Goal: Task Accomplishment & Management: Use online tool/utility

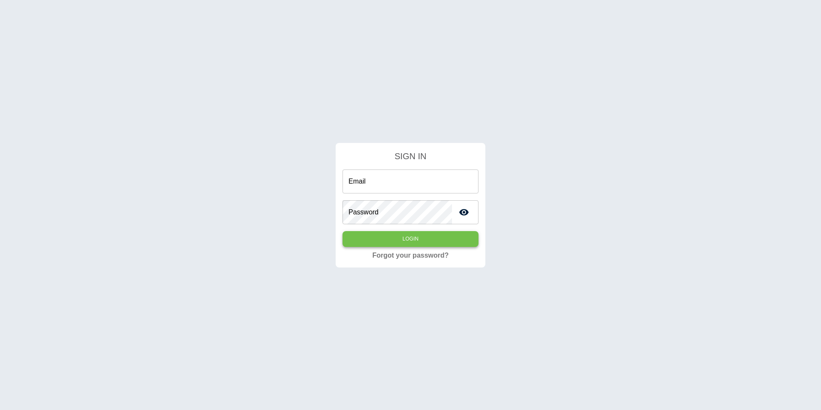
type input "**********"
click at [368, 245] on button "Login" at bounding box center [410, 239] width 136 height 16
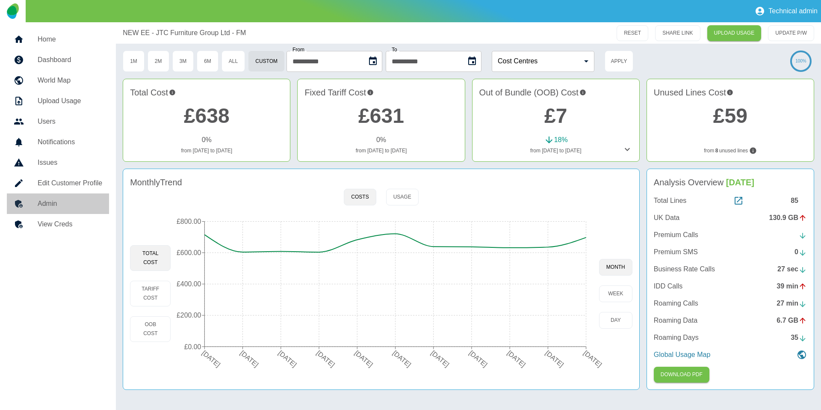
click at [62, 209] on link "Admin" at bounding box center [58, 203] width 102 height 21
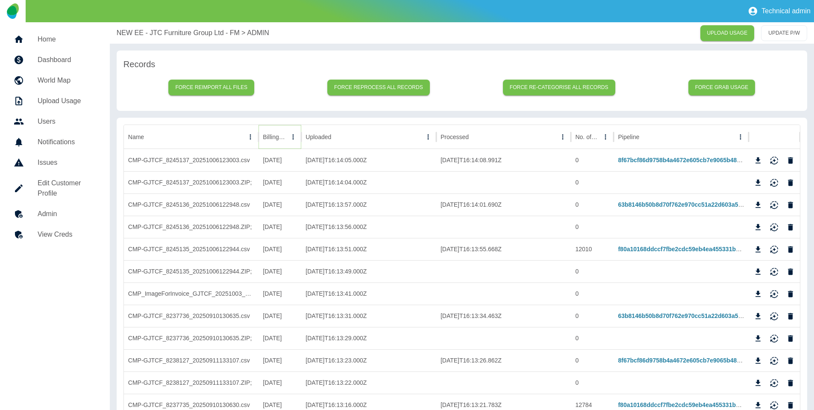
click at [289, 140] on icon "Sort" at bounding box center [293, 137] width 8 height 8
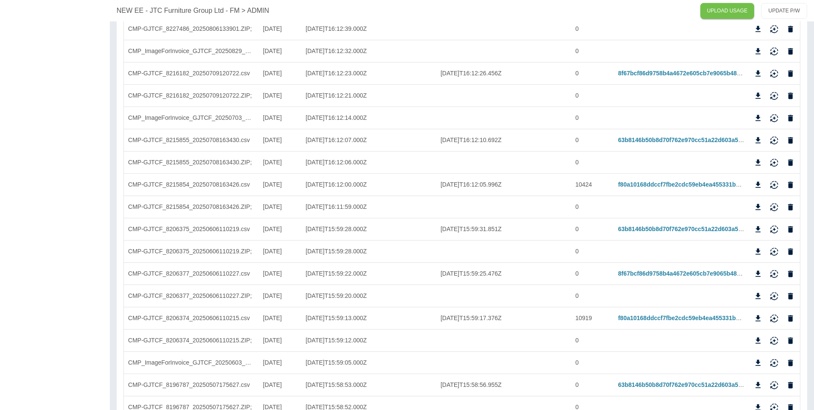
scroll to position [551, 0]
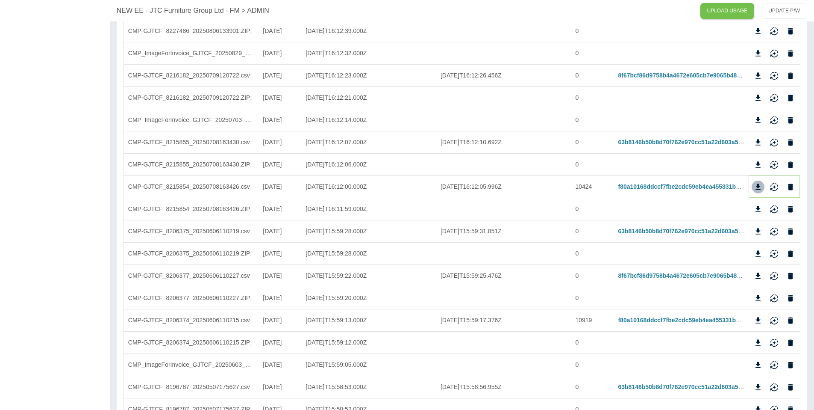
click at [757, 186] on icon "Download" at bounding box center [758, 186] width 5 height 6
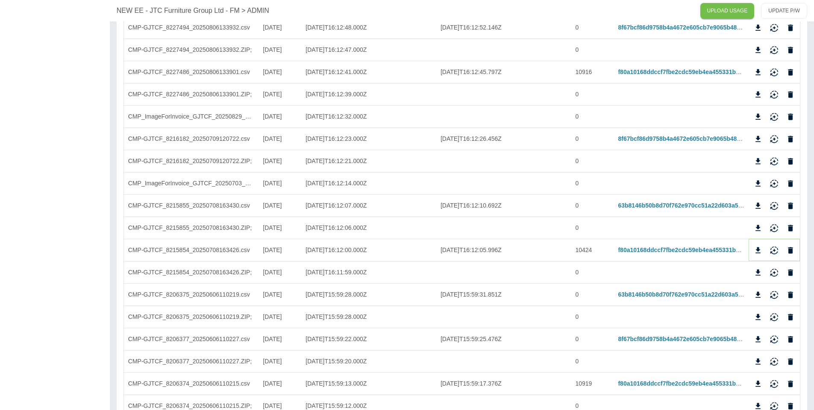
scroll to position [489, 0]
click at [758, 206] on icon "Download" at bounding box center [758, 205] width 9 height 9
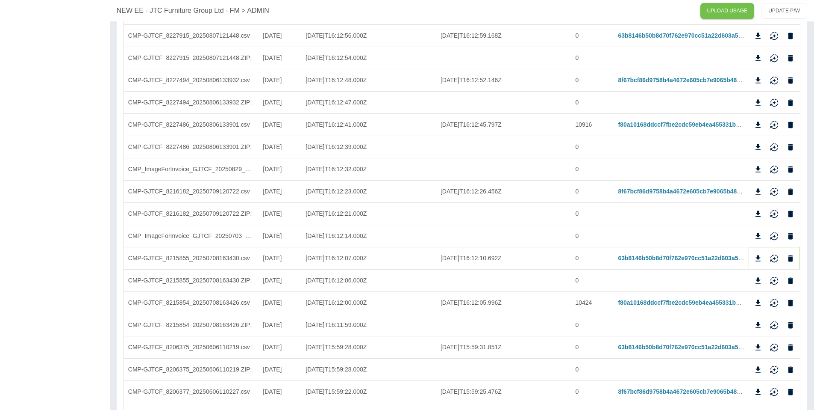
scroll to position [431, 0]
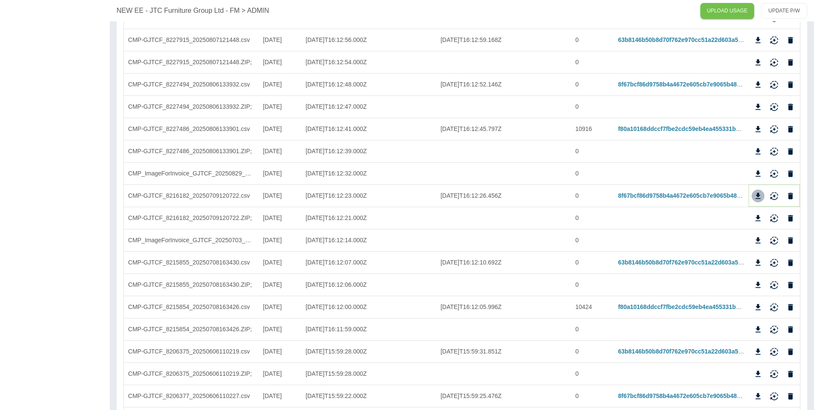
click at [758, 195] on icon "Download" at bounding box center [758, 195] width 5 height 6
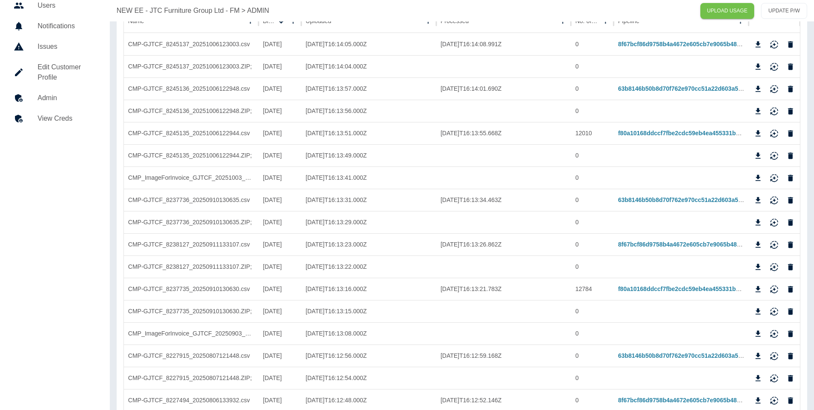
scroll to position [0, 0]
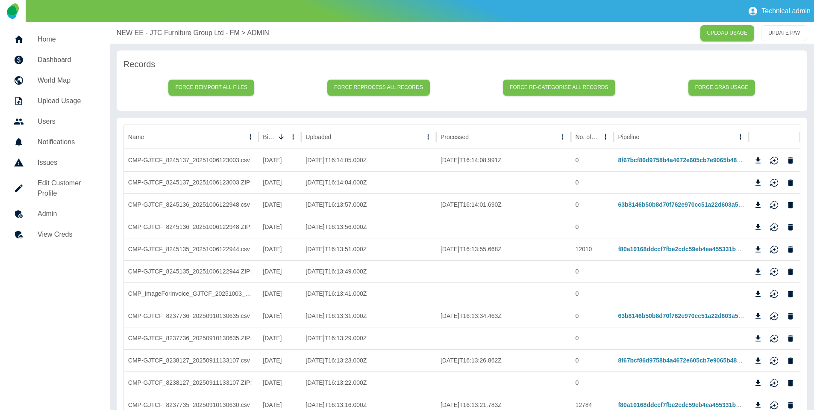
click at [55, 39] on h5 "Home" at bounding box center [67, 39] width 59 height 10
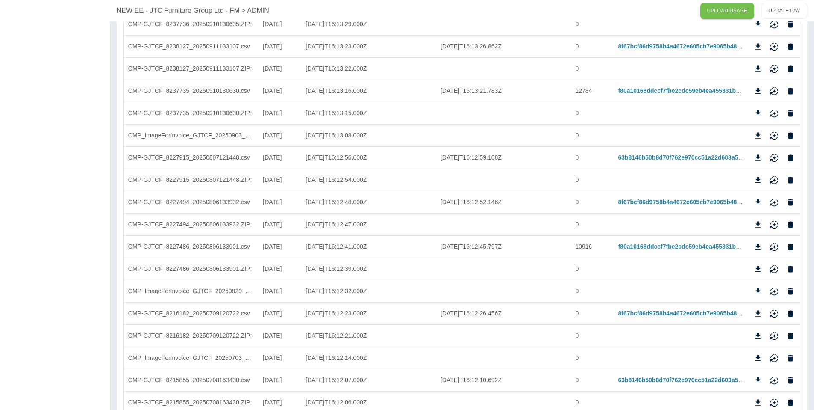
scroll to position [308, 0]
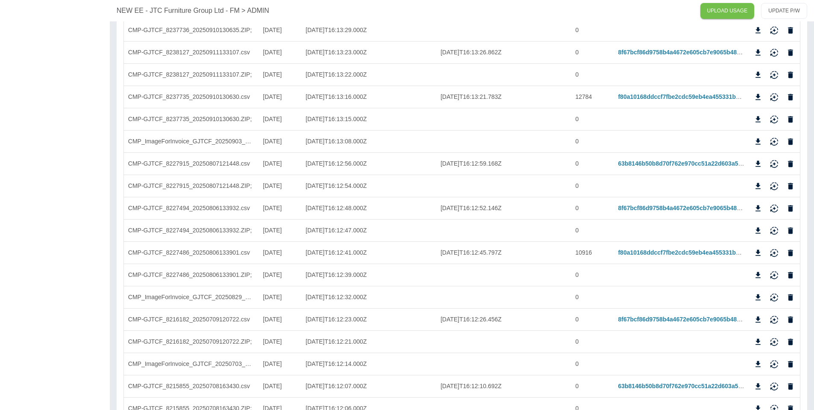
click at [152, 7] on p "NEW EE - JTC Furniture Group Ltd - FM" at bounding box center [178, 11] width 123 height 10
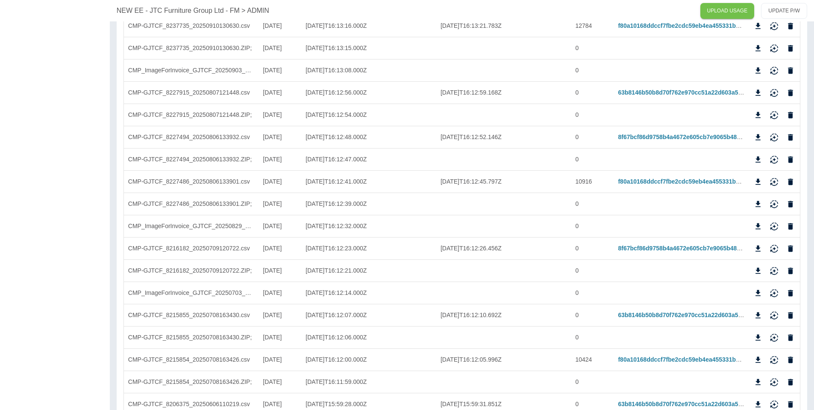
scroll to position [393, 0]
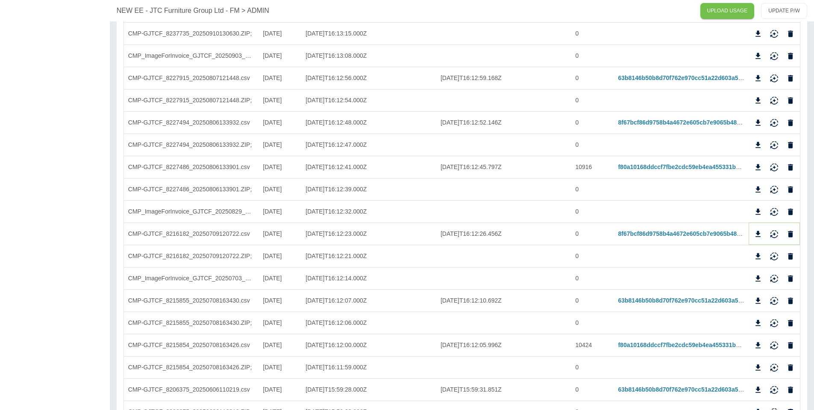
click at [775, 230] on icon "Reimport" at bounding box center [774, 234] width 9 height 9
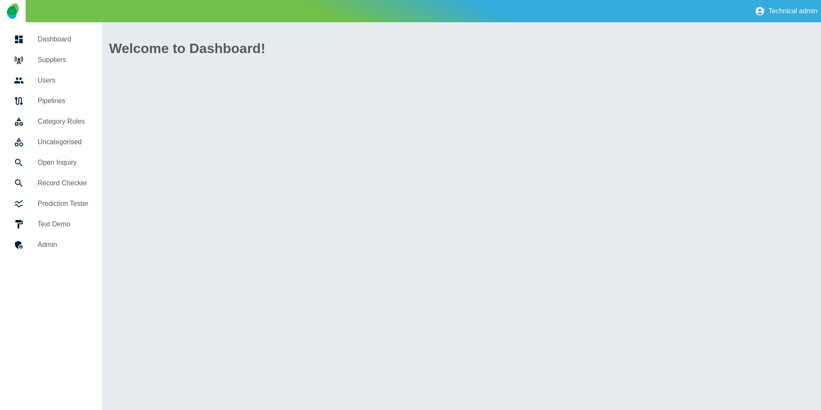
click at [59, 166] on h5 "Open Inquiry" at bounding box center [63, 162] width 51 height 10
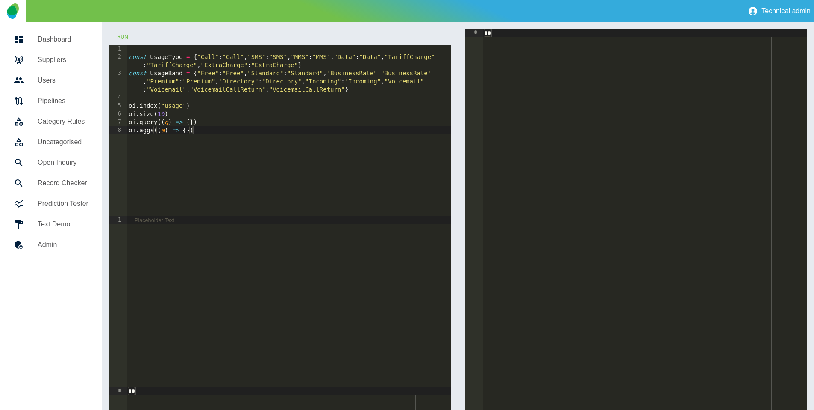
click at [57, 127] on link "Category Rules" at bounding box center [51, 121] width 88 height 21
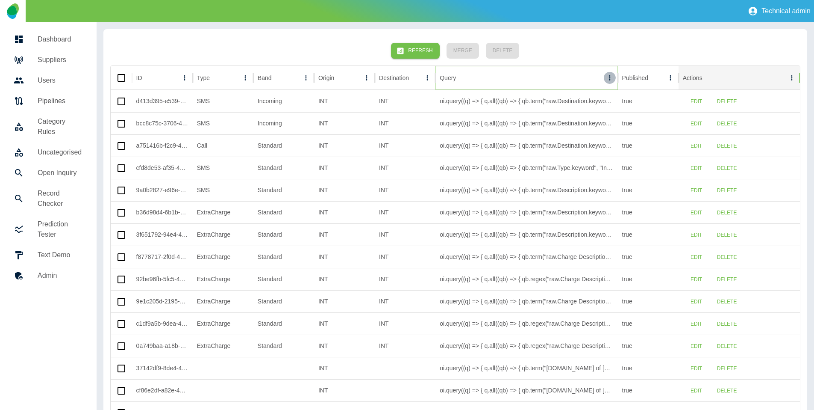
click at [609, 78] on icon "Query column menu" at bounding box center [610, 78] width 8 height 8
click at [528, 138] on li "Filter" at bounding box center [563, 132] width 106 height 15
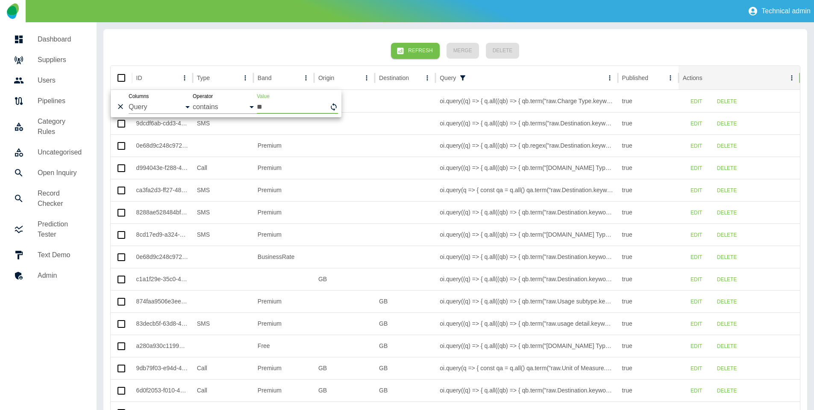
type input "*"
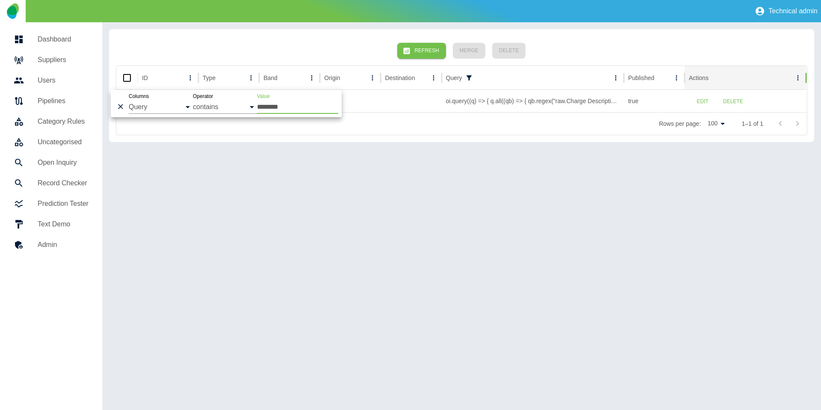
type input "********"
click at [566, 147] on div "Refresh Merge Delete ID Type Band Origin Destination Query Published Actions ca…" at bounding box center [461, 215] width 719 height 387
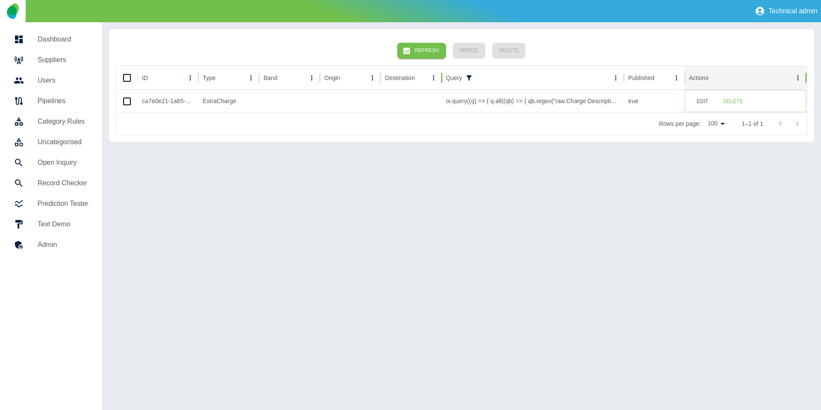
click at [700, 105] on button "Edit" at bounding box center [702, 102] width 27 height 16
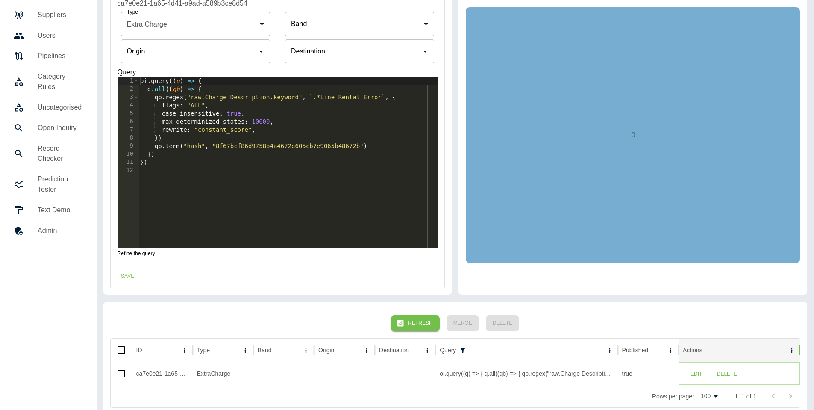
scroll to position [56, 0]
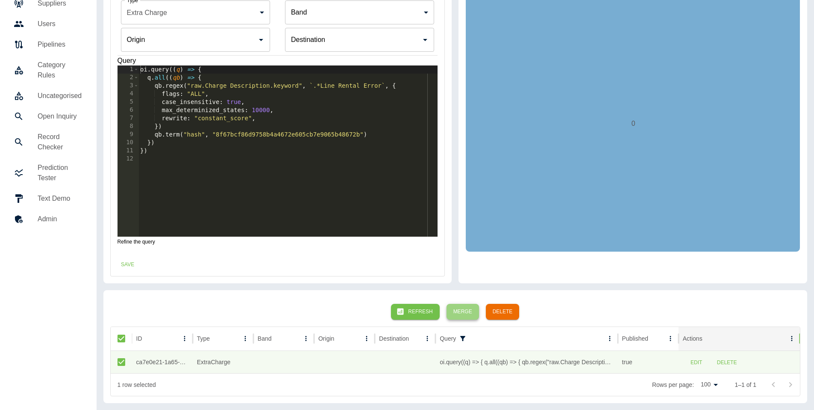
click at [463, 314] on button "Merge" at bounding box center [463, 312] width 32 height 16
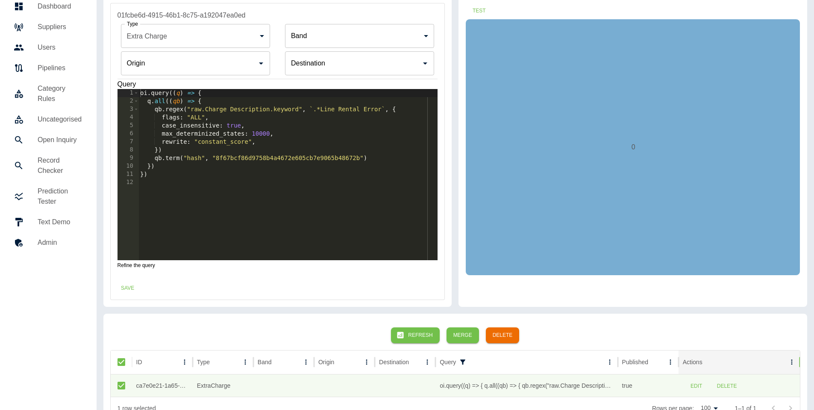
scroll to position [33, 0]
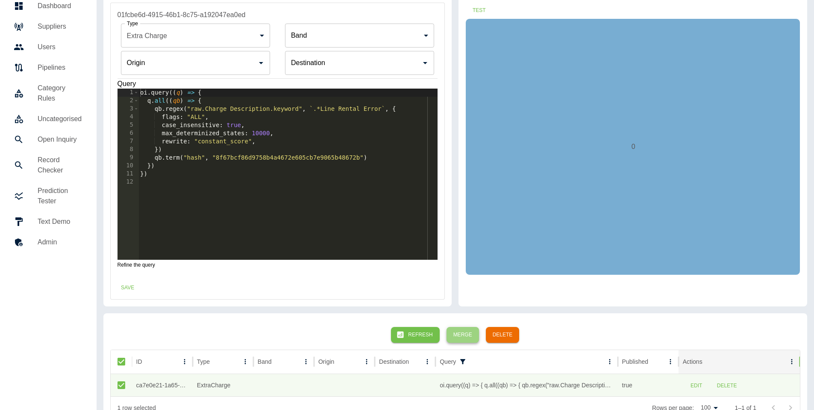
click at [464, 332] on button "Merge" at bounding box center [463, 335] width 32 height 16
drag, startPoint x: 315, startPoint y: 109, endPoint x: 382, endPoint y: 108, distance: 66.7
click at [382, 108] on div "oi . query (( q ) => { q . all (( qb ) => { qb . regex ( "raw.Charge Descriptio…" at bounding box center [288, 181] width 299 height 187
paste textarea "**********"
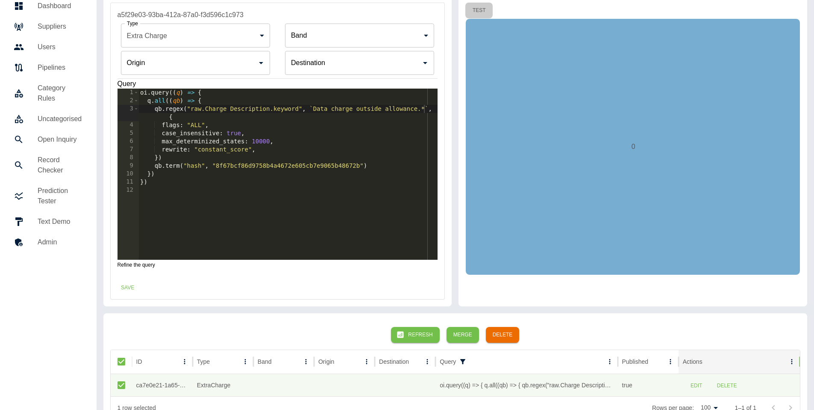
click at [482, 8] on button "Test" at bounding box center [479, 11] width 27 height 16
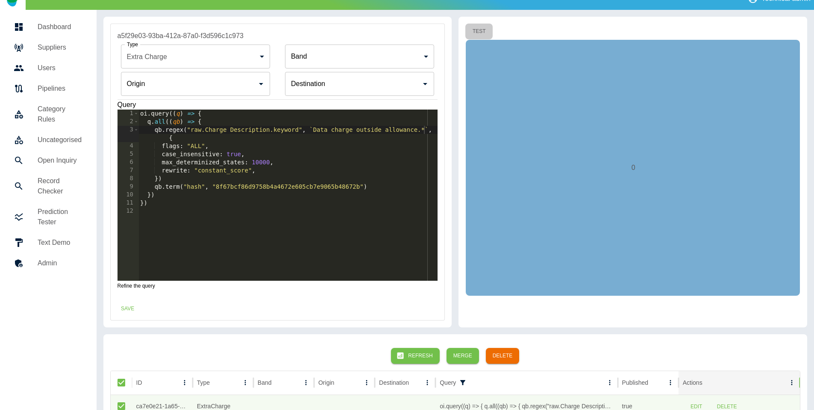
click at [481, 32] on button "Test" at bounding box center [479, 32] width 27 height 16
click at [130, 304] on button "Save" at bounding box center [127, 309] width 27 height 16
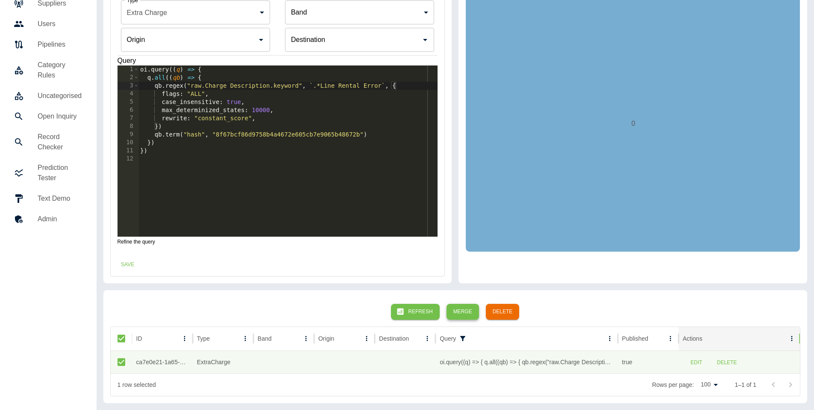
click at [464, 311] on button "Merge" at bounding box center [463, 312] width 32 height 16
drag, startPoint x: 381, startPoint y: 85, endPoint x: 314, endPoint y: 88, distance: 67.6
click at [314, 88] on div "oi . query (( q ) => { q . all (( qb ) => { qb . regex ( "raw.Charge Descriptio…" at bounding box center [288, 158] width 299 height 187
paste textarea "Cursor at row 3"
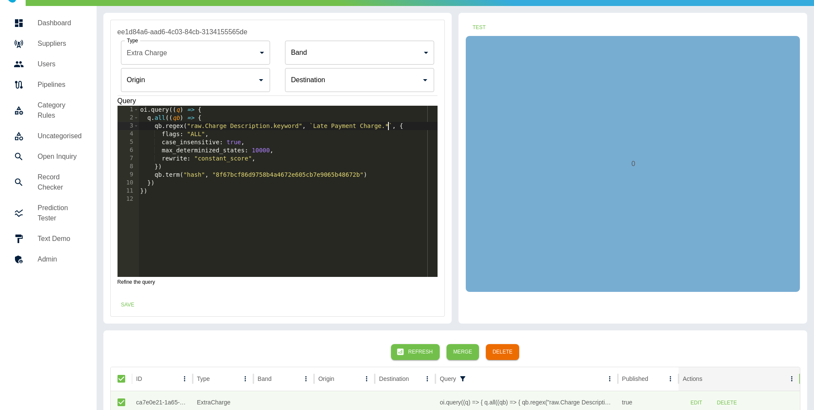
scroll to position [10, 0]
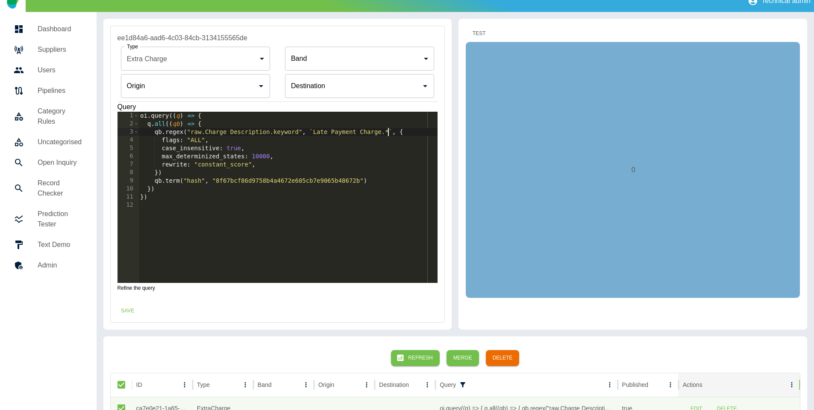
type textarea "**********"
click at [480, 32] on button "Test" at bounding box center [479, 34] width 27 height 16
click at [133, 305] on button "Save" at bounding box center [127, 311] width 27 height 16
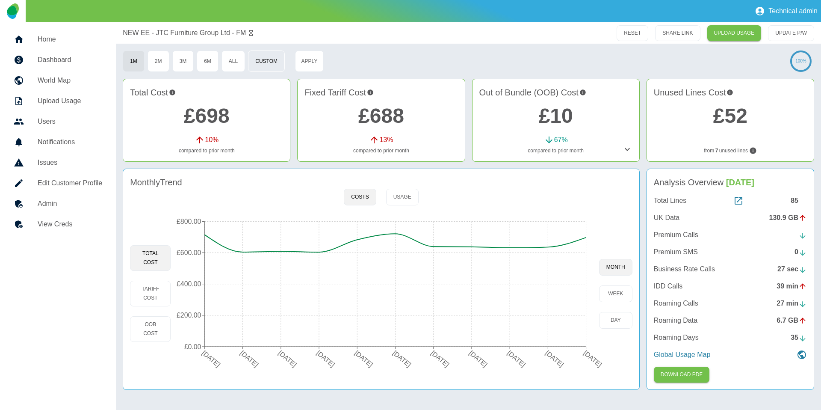
click at [266, 60] on button "Custom" at bounding box center [266, 60] width 37 height 21
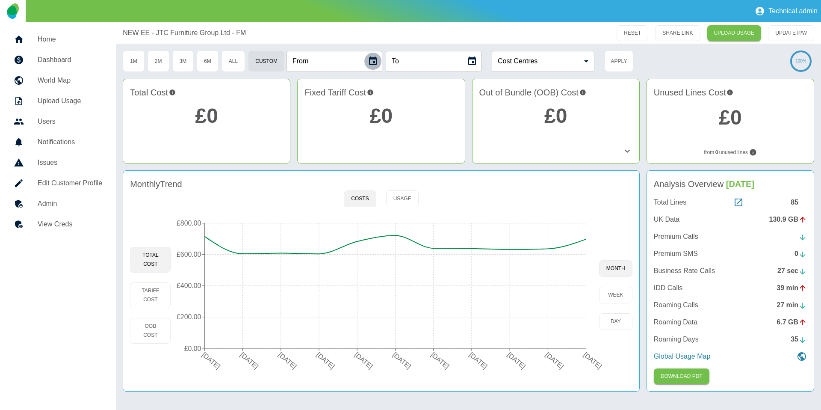
click at [375, 62] on icon "Choose date" at bounding box center [373, 60] width 8 height 9
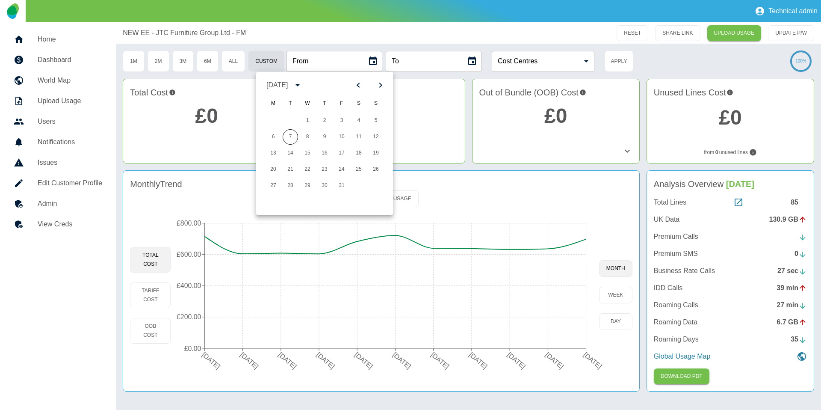
click at [362, 90] on icon "Previous month" at bounding box center [358, 85] width 10 height 10
click at [343, 138] on button "6" at bounding box center [341, 136] width 15 height 15
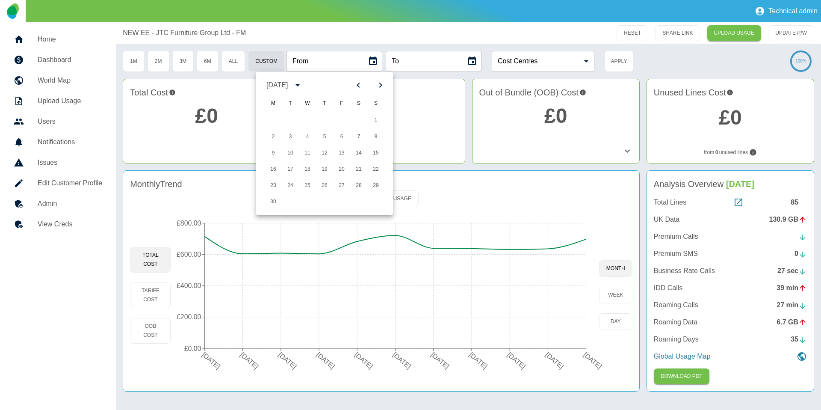
type input "**********"
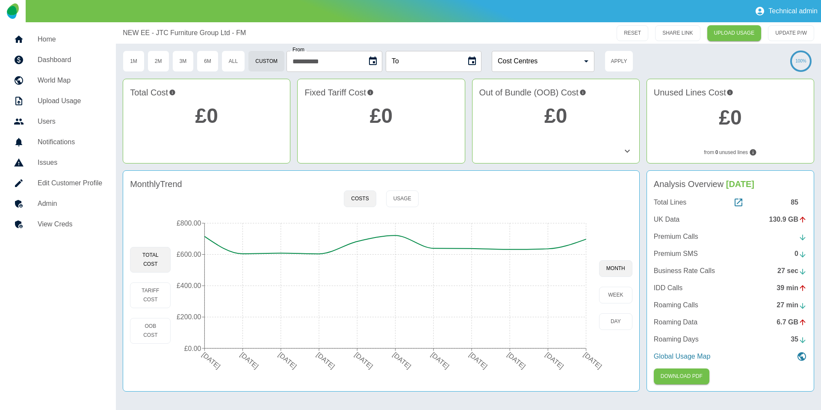
click at [473, 66] on icon "Choose date" at bounding box center [472, 61] width 10 height 10
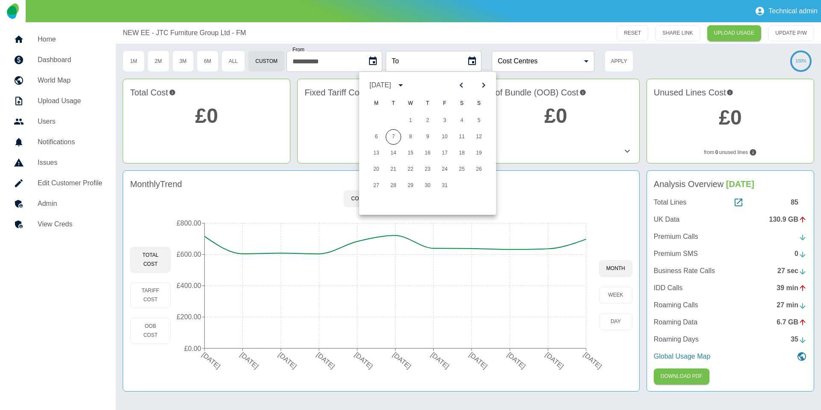
click at [467, 85] on button "Previous month" at bounding box center [461, 85] width 15 height 15
click at [457, 121] on button "5" at bounding box center [461, 120] width 15 height 15
type input "**********"
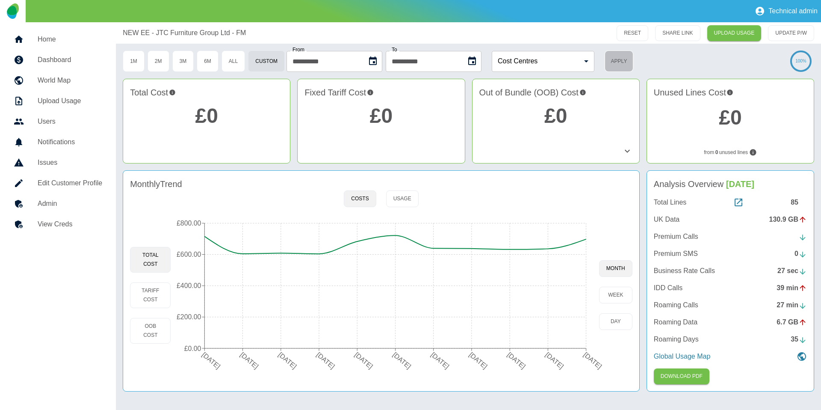
click at [630, 59] on button "Apply" at bounding box center [618, 60] width 29 height 21
